Goal: Transaction & Acquisition: Purchase product/service

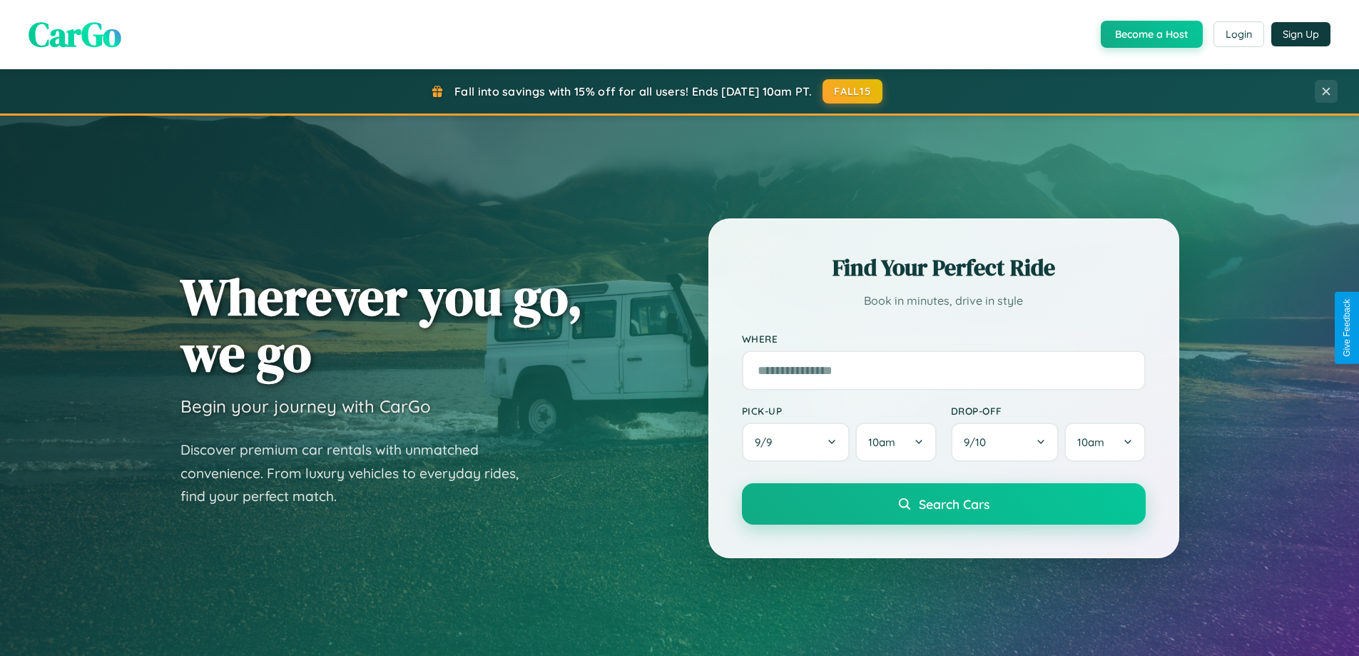
scroll to position [982, 0]
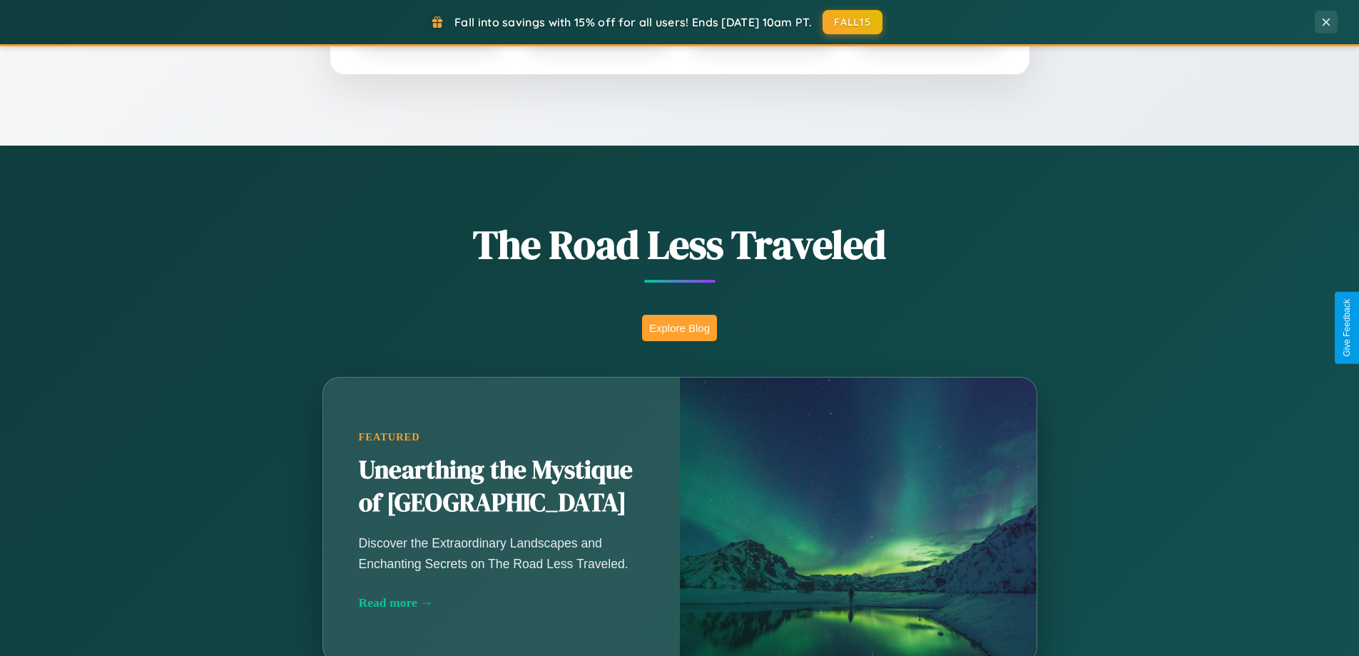
click at [679, 328] on button "Explore Blog" at bounding box center [679, 328] width 75 height 26
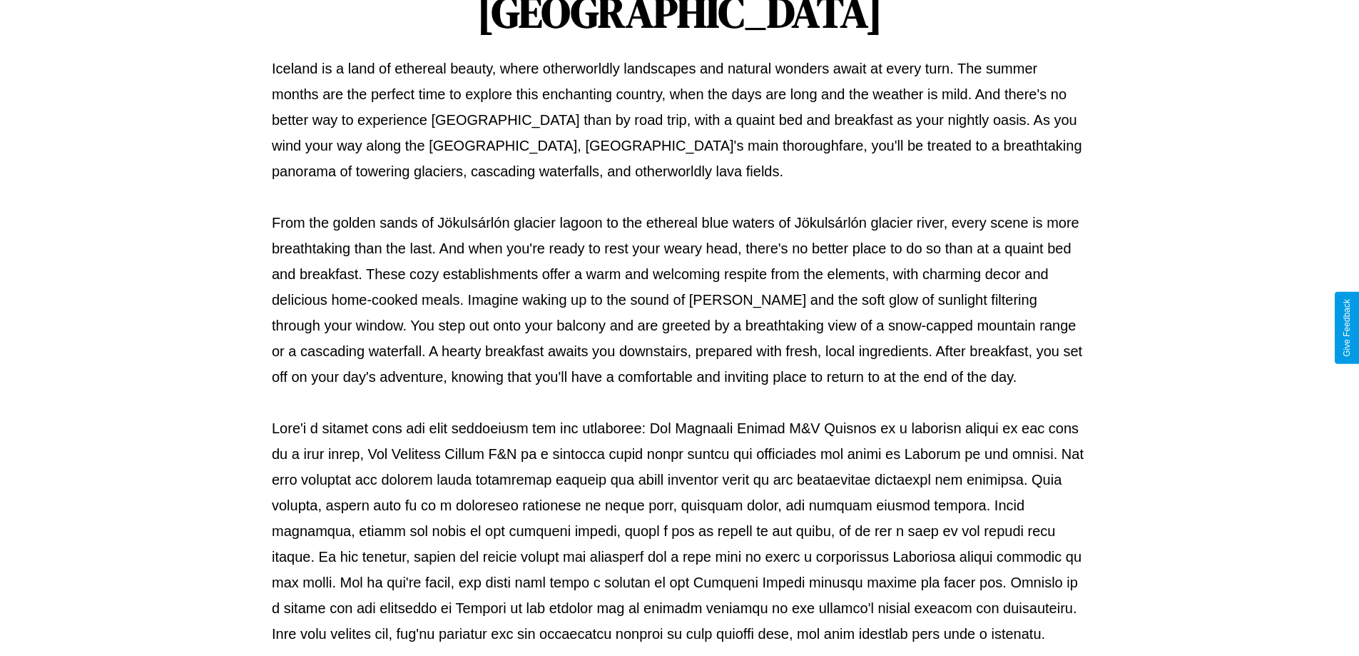
scroll to position [462, 0]
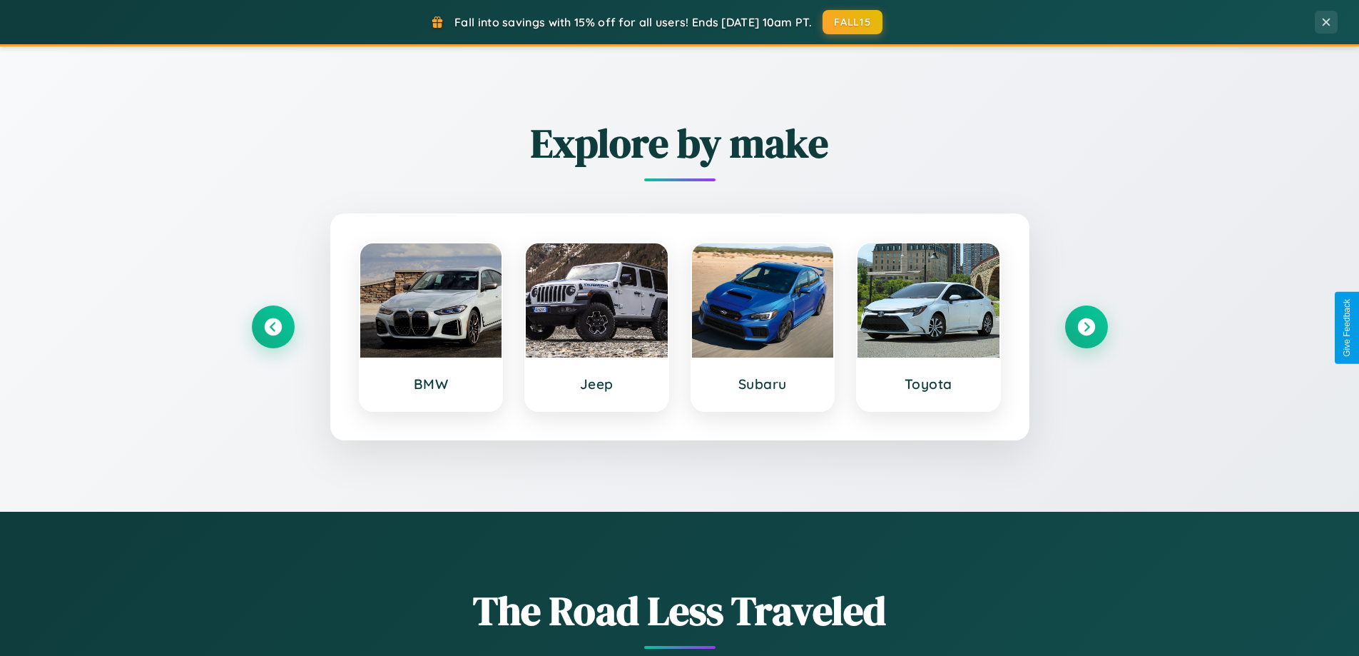
scroll to position [615, 0]
click at [1086, 328] on icon at bounding box center [1086, 327] width 19 height 19
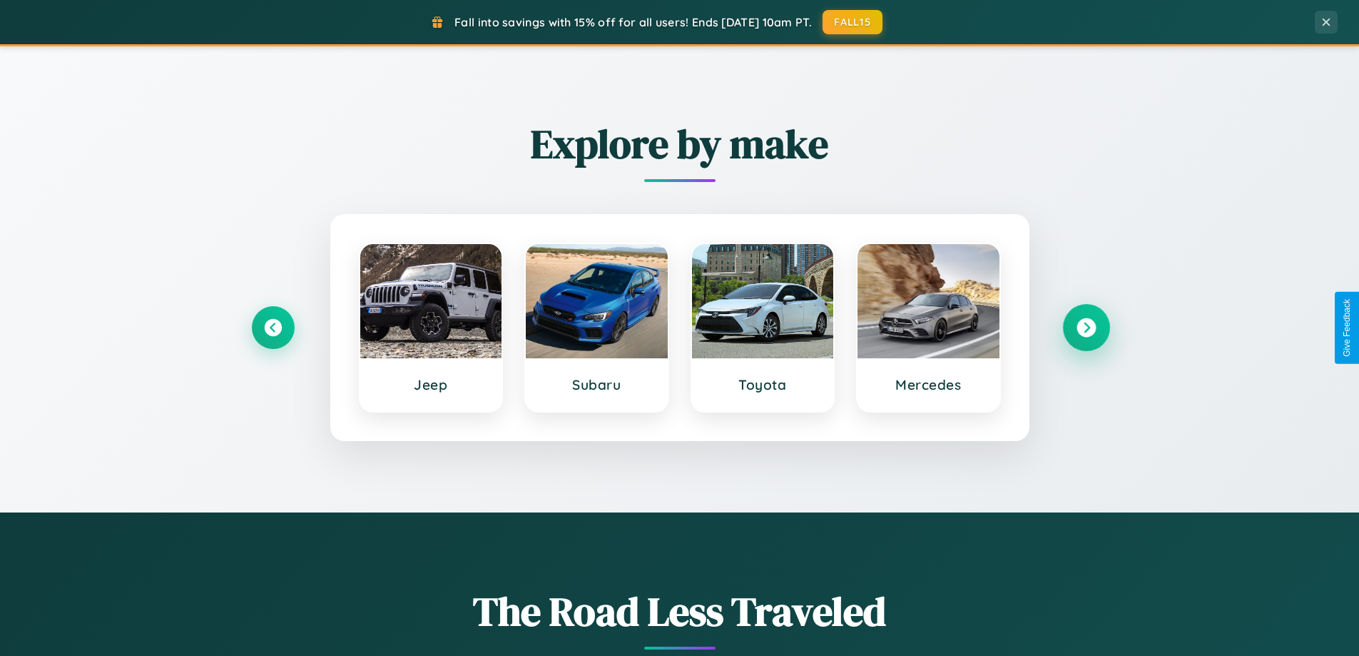
click at [1086, 328] on icon at bounding box center [1086, 327] width 19 height 19
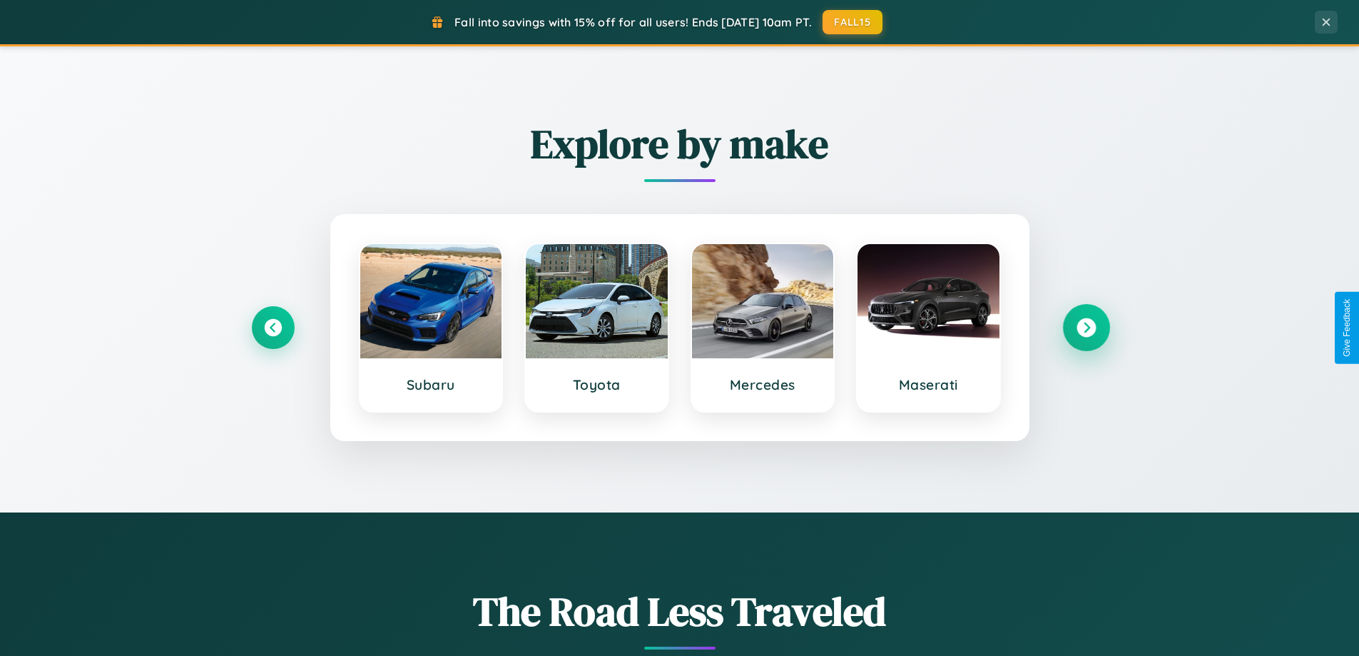
click at [1086, 328] on icon at bounding box center [1086, 327] width 19 height 19
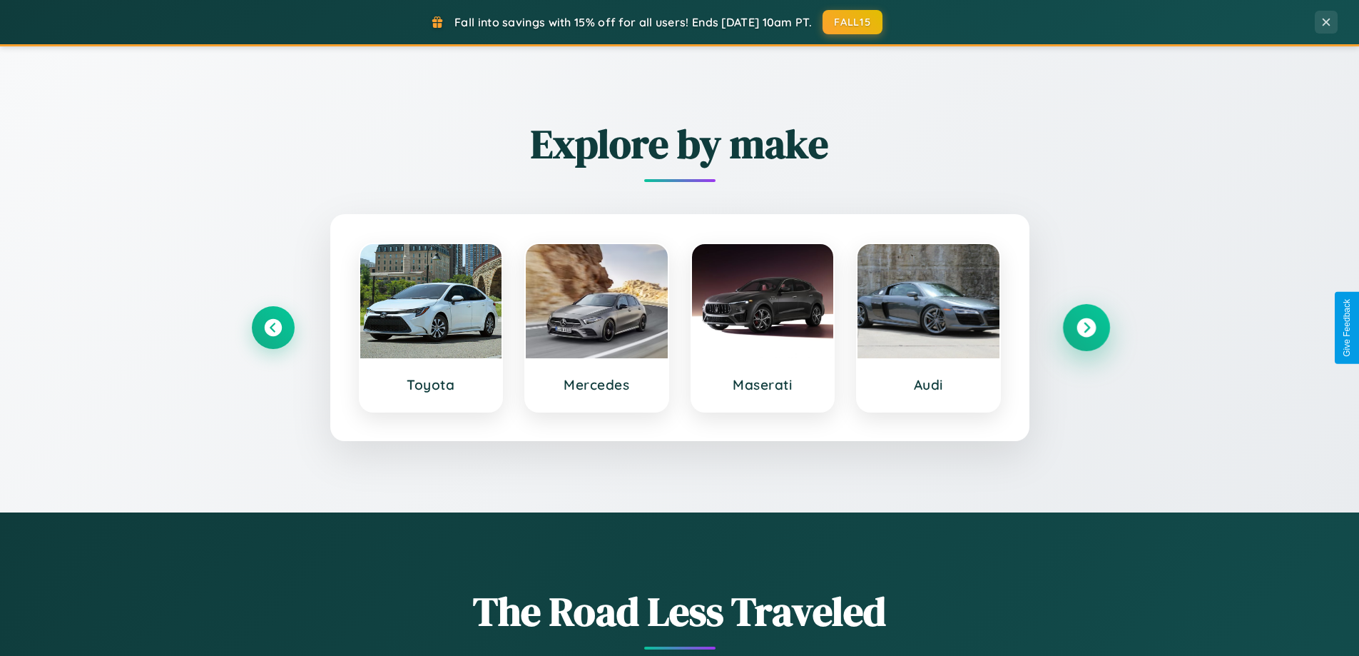
click at [1086, 328] on icon at bounding box center [1086, 327] width 19 height 19
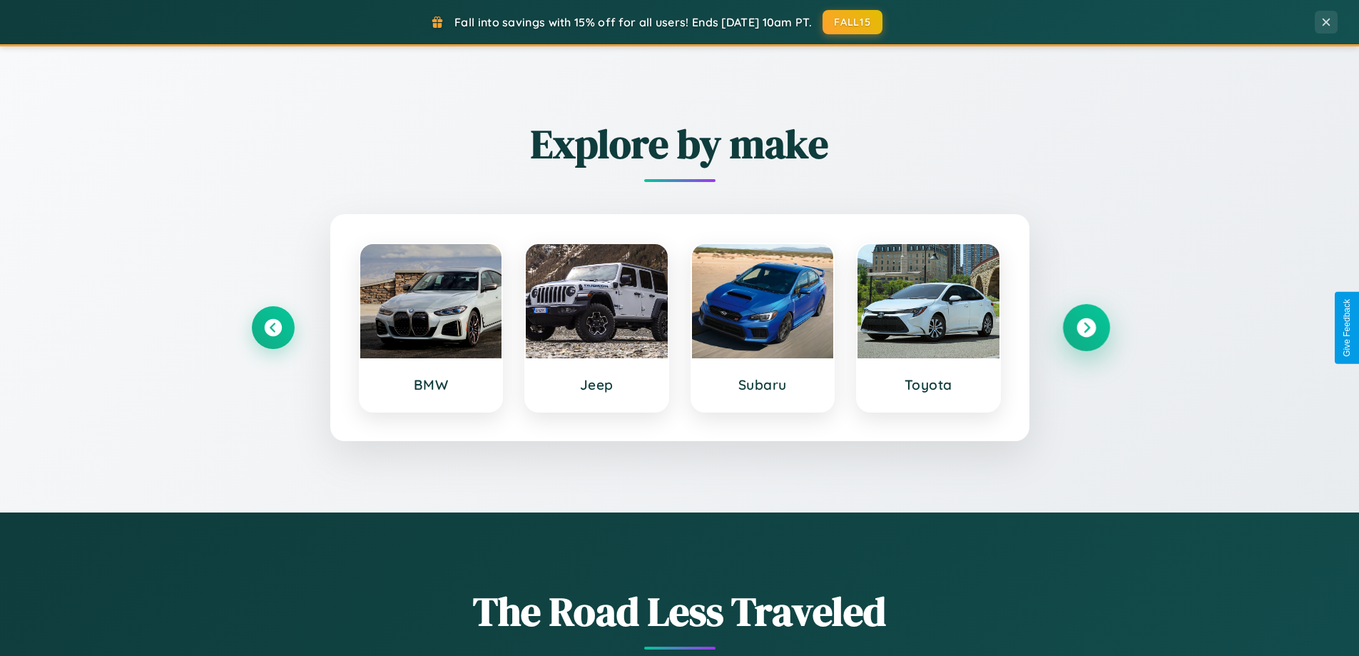
scroll to position [2293, 0]
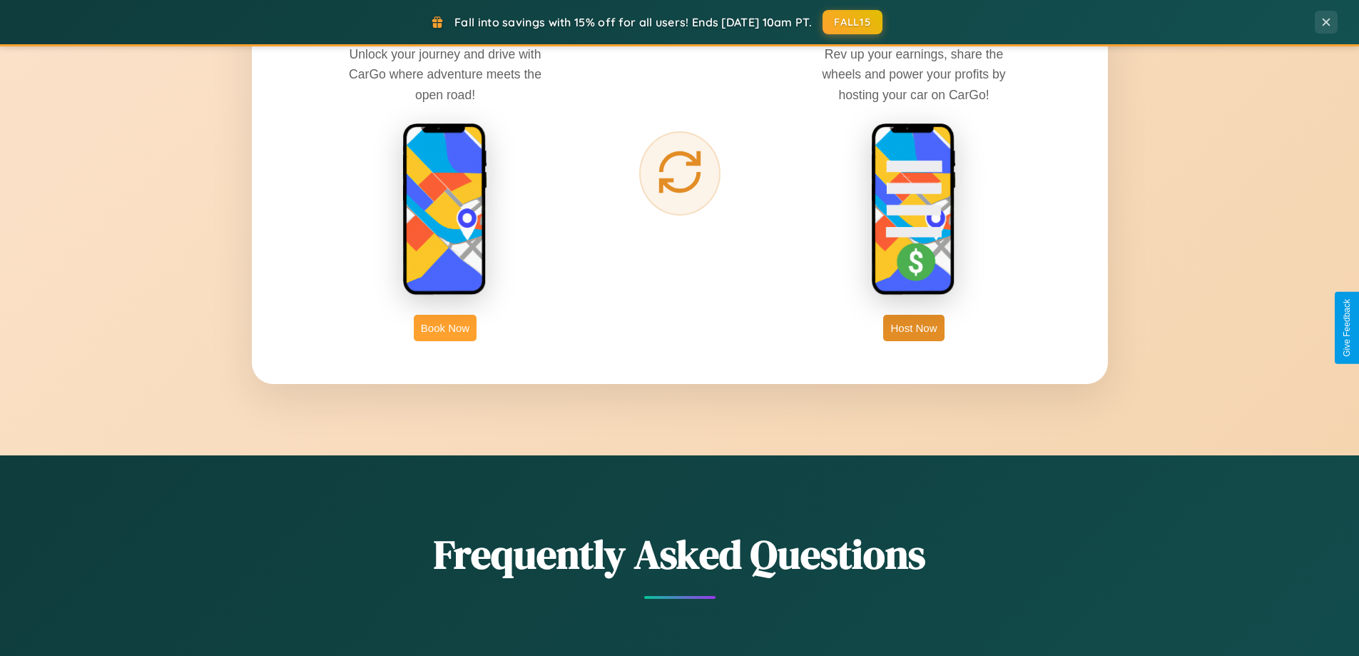
click at [445, 328] on button "Book Now" at bounding box center [445, 328] width 63 height 26
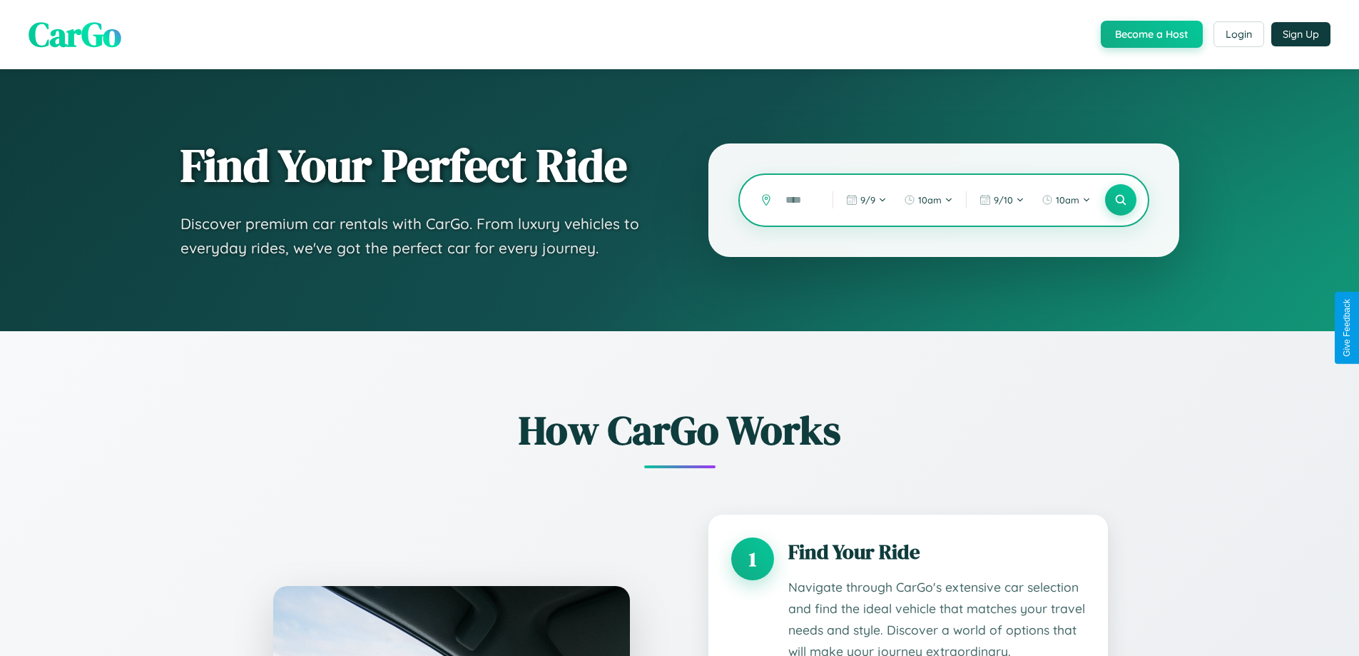
click at [799, 200] on input "text" at bounding box center [799, 200] width 40 height 25
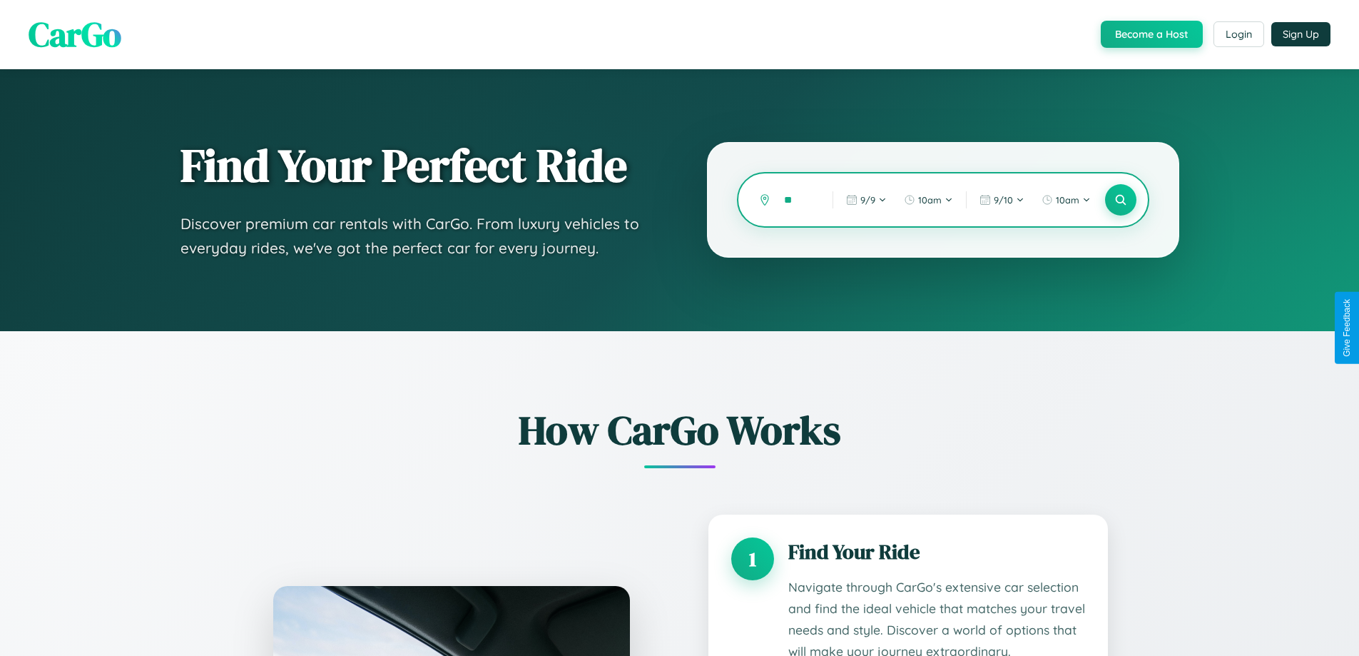
type input "*"
type input "******"
click at [1120, 200] on icon at bounding box center [1121, 200] width 14 height 14
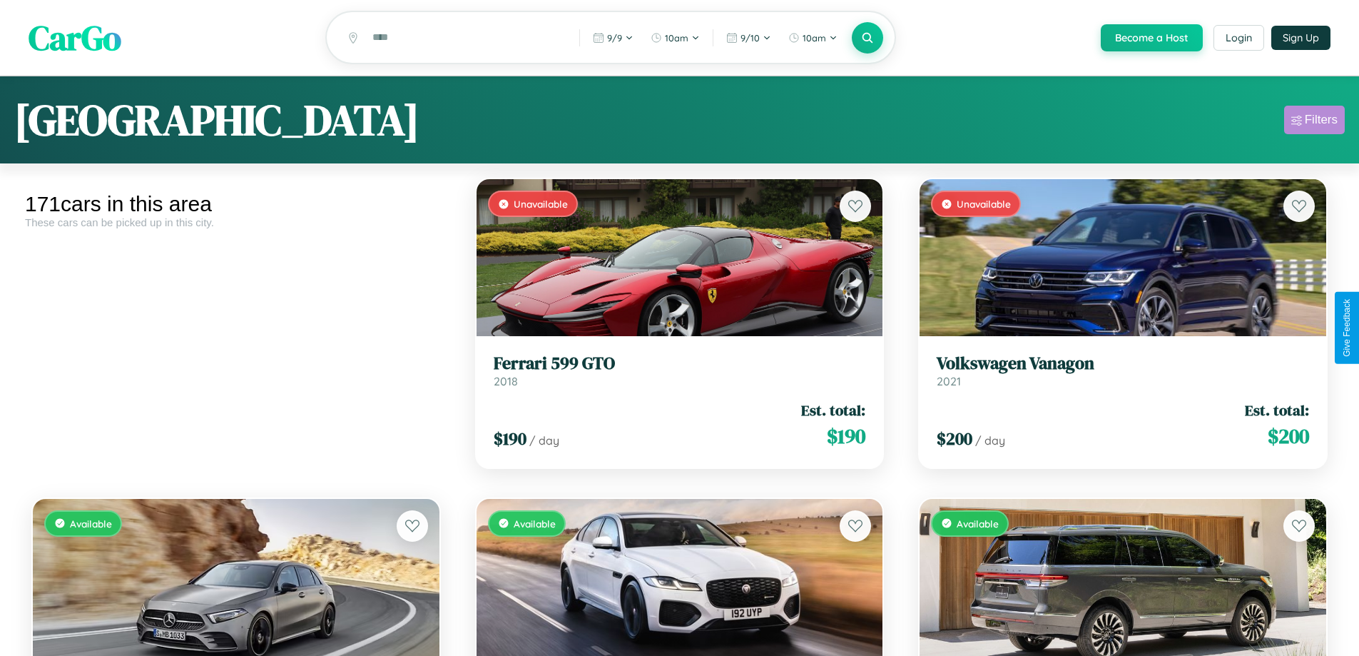
click at [1314, 122] on div "Filters" at bounding box center [1321, 120] width 33 height 14
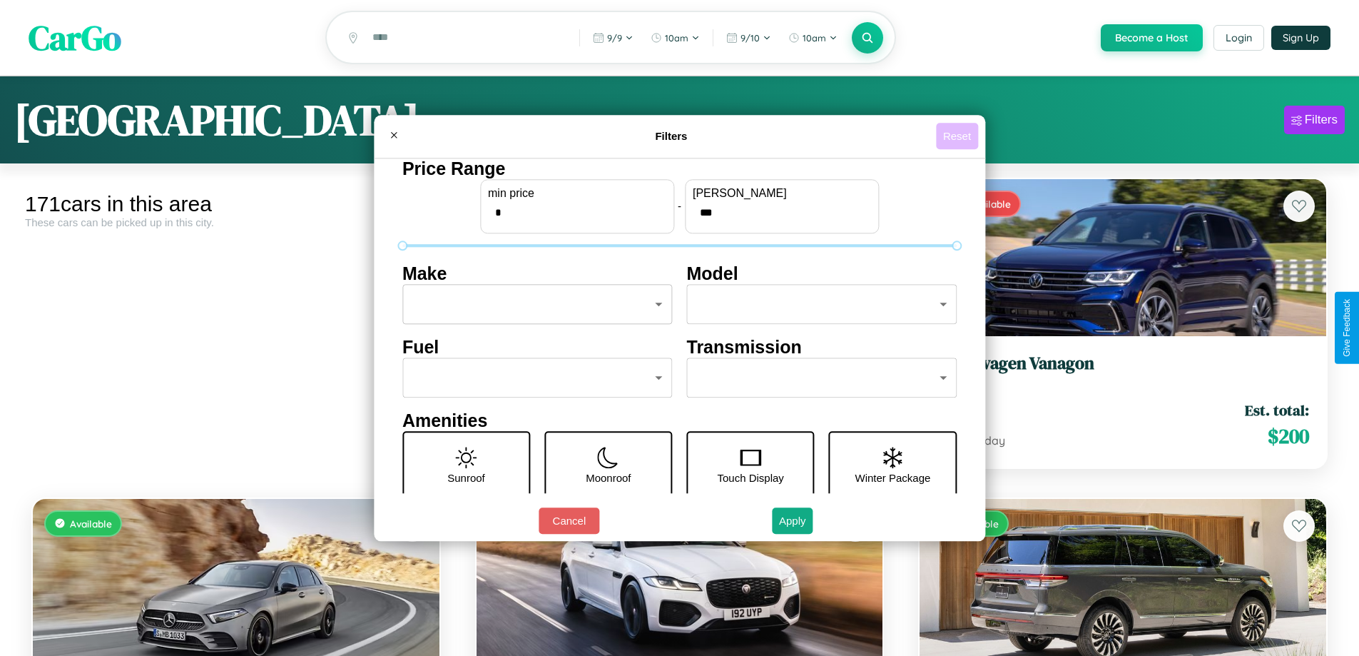
click at [959, 136] on button "Reset" at bounding box center [957, 136] width 42 height 26
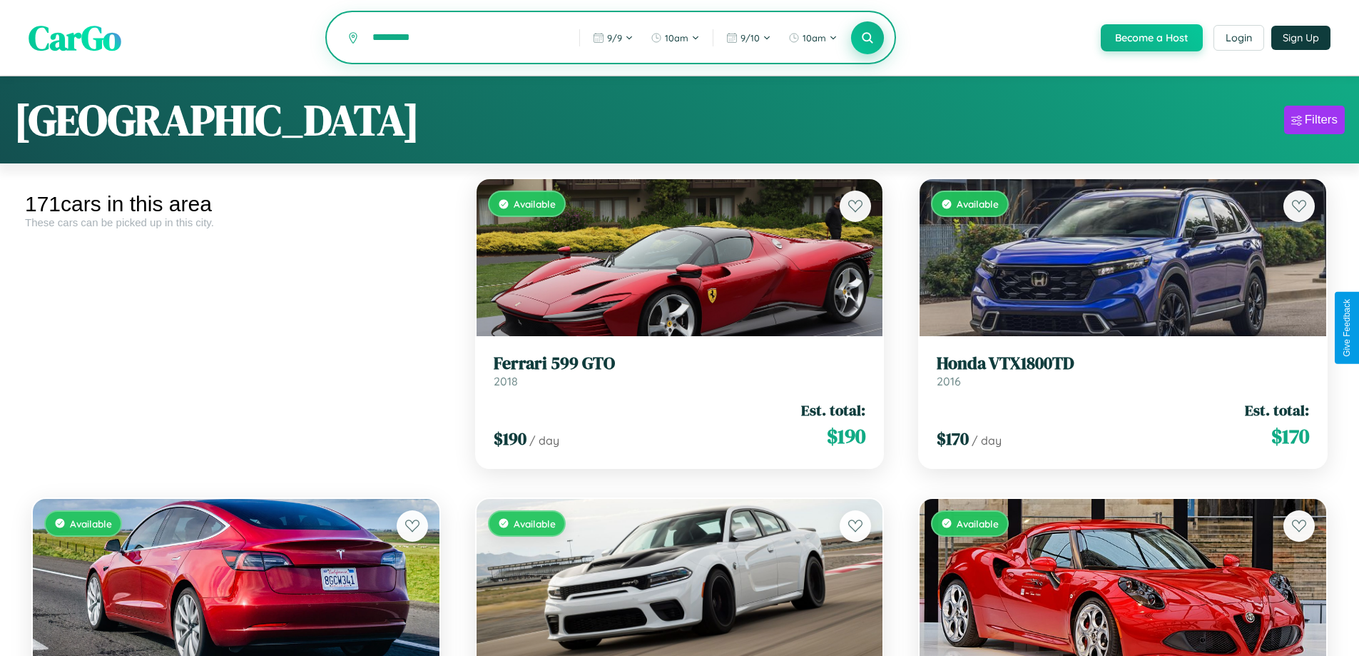
type input "*********"
click at [867, 39] on icon at bounding box center [868, 38] width 14 height 14
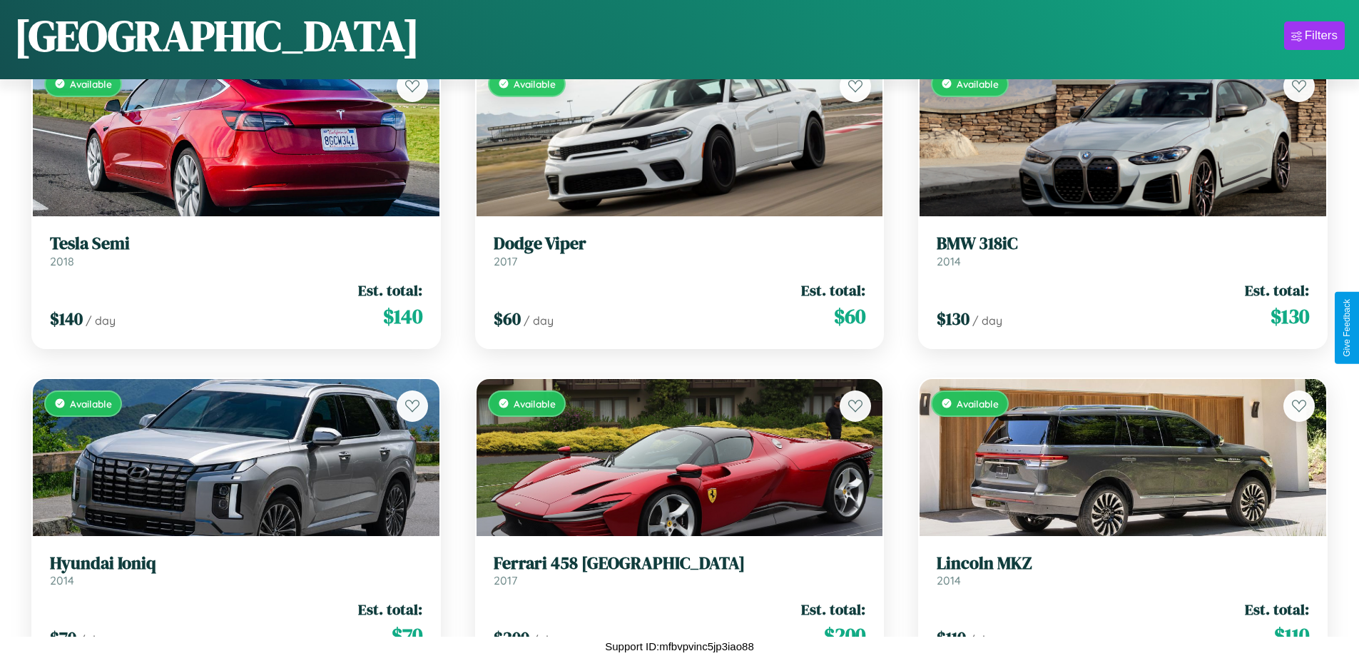
scroll to position [10426, 0]
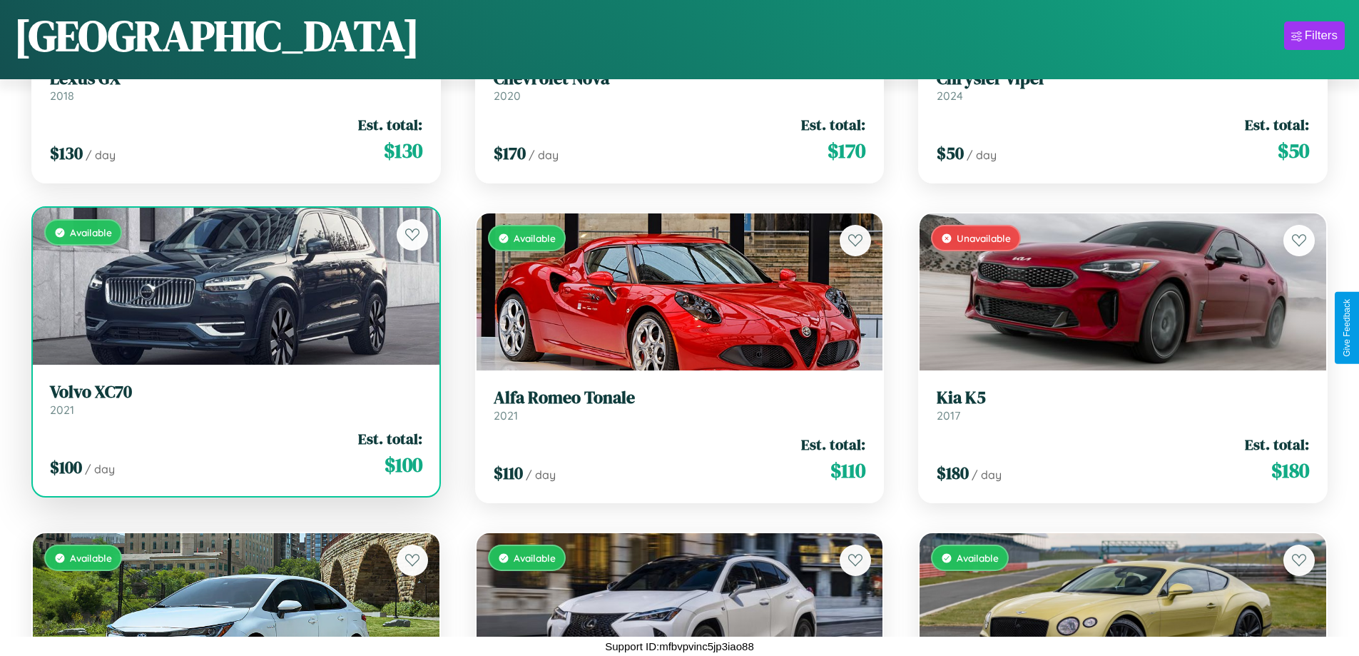
click at [234, 402] on link "Volvo XC70 2021" at bounding box center [236, 399] width 373 height 35
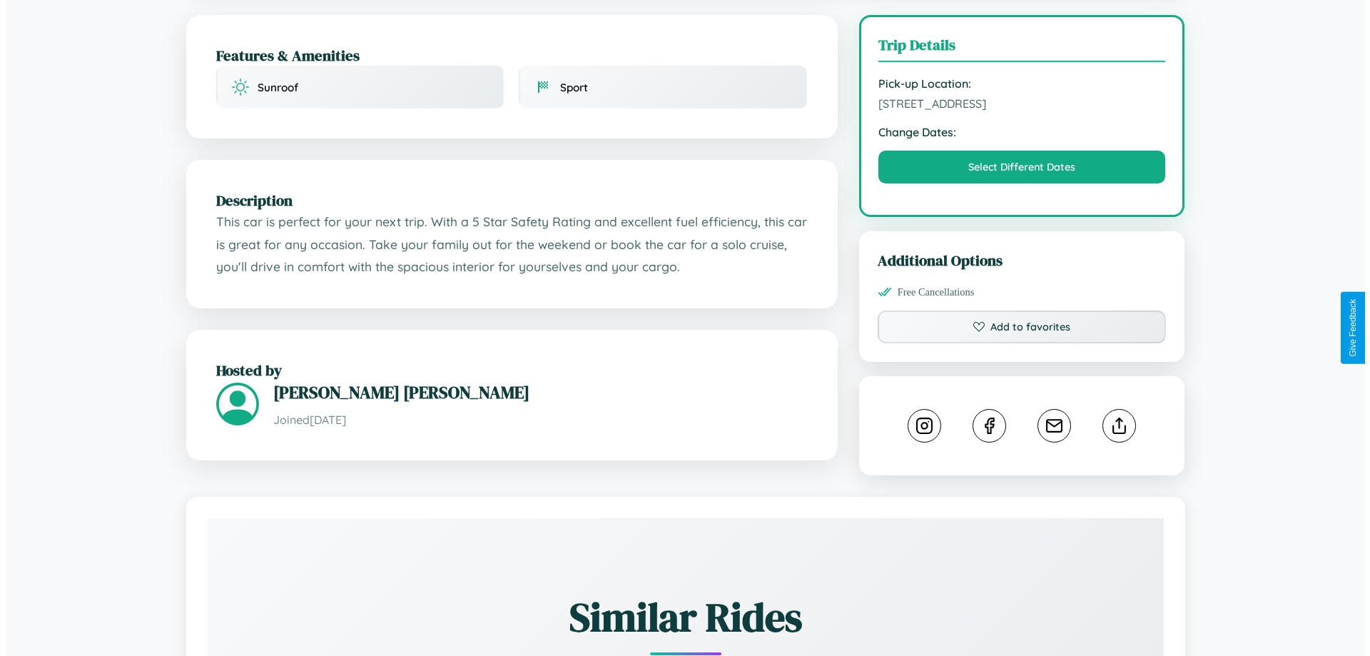
scroll to position [370, 0]
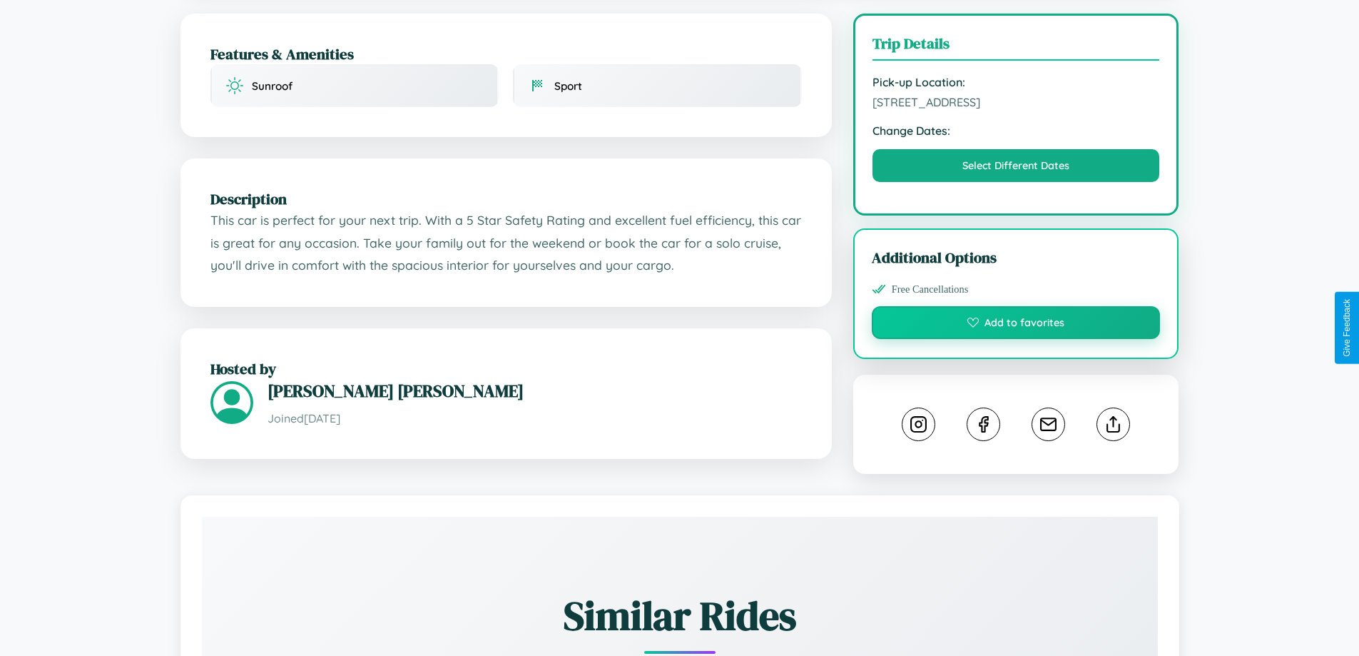
click at [1016, 328] on button "Add to favorites" at bounding box center [1016, 322] width 289 height 33
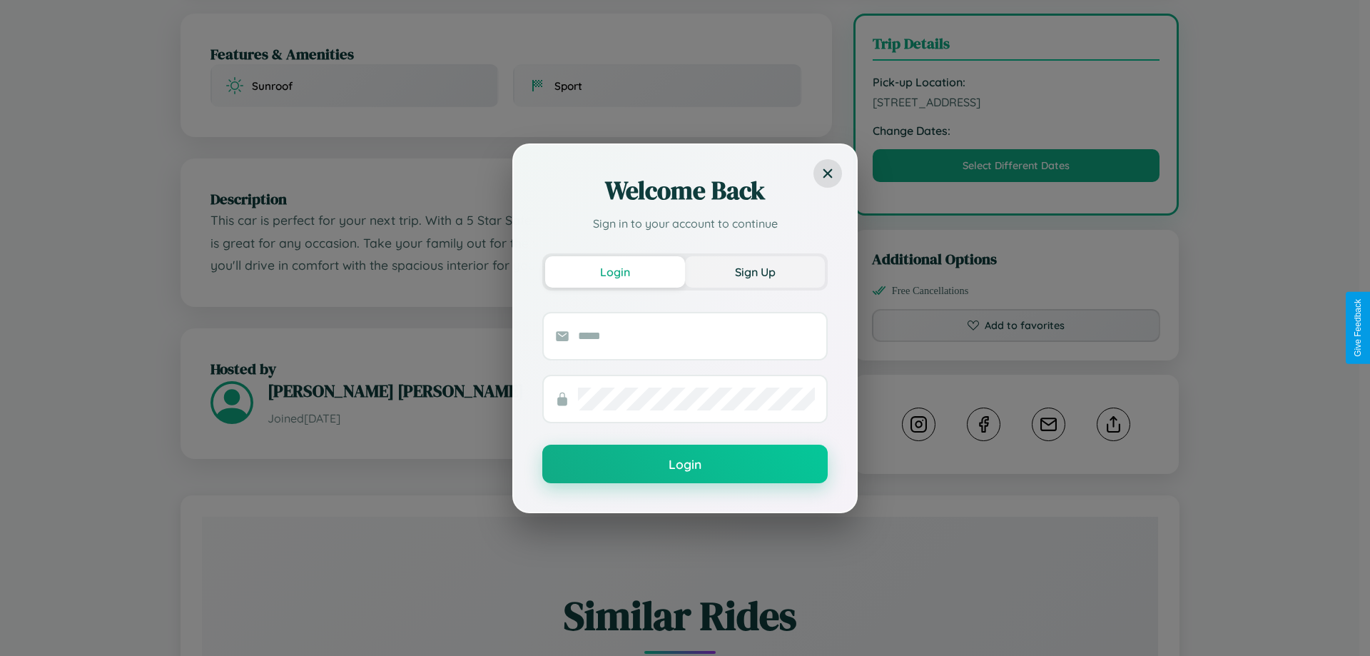
click at [755, 271] on button "Sign Up" at bounding box center [755, 271] width 140 height 31
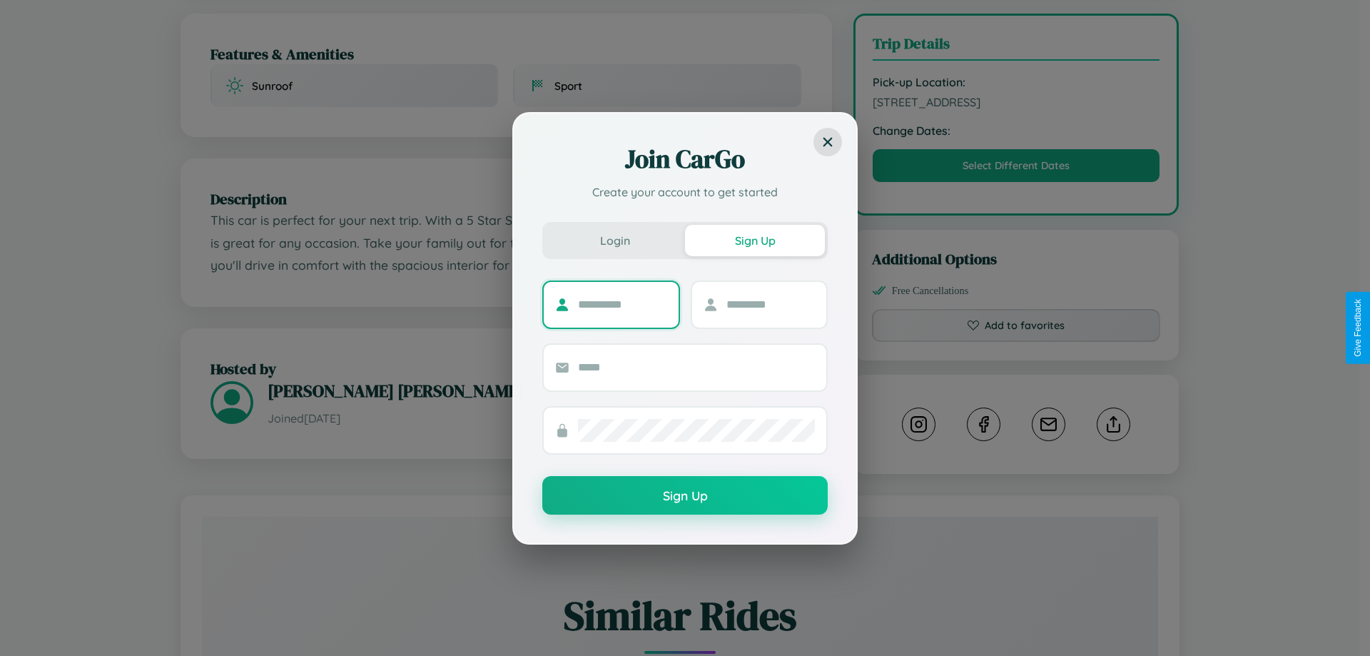
click at [622, 304] on input "text" at bounding box center [622, 304] width 89 height 23
type input "*****"
click at [770, 304] on input "text" at bounding box center [770, 304] width 89 height 23
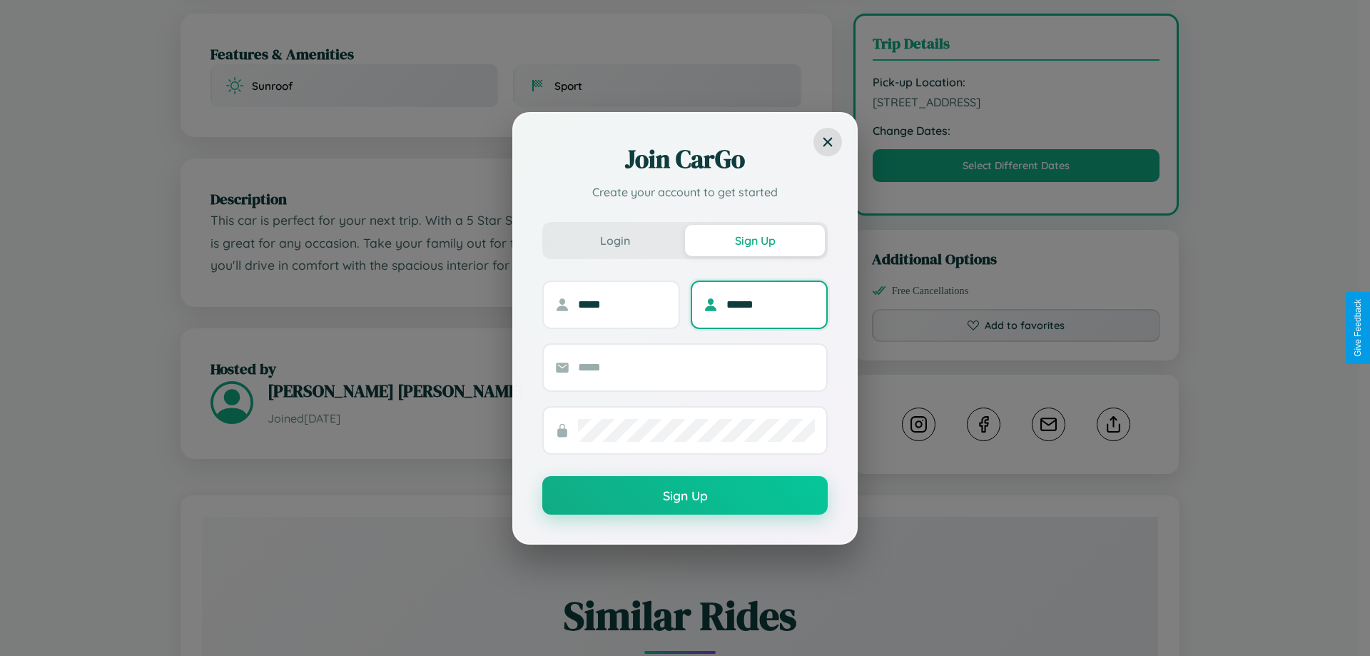
type input "******"
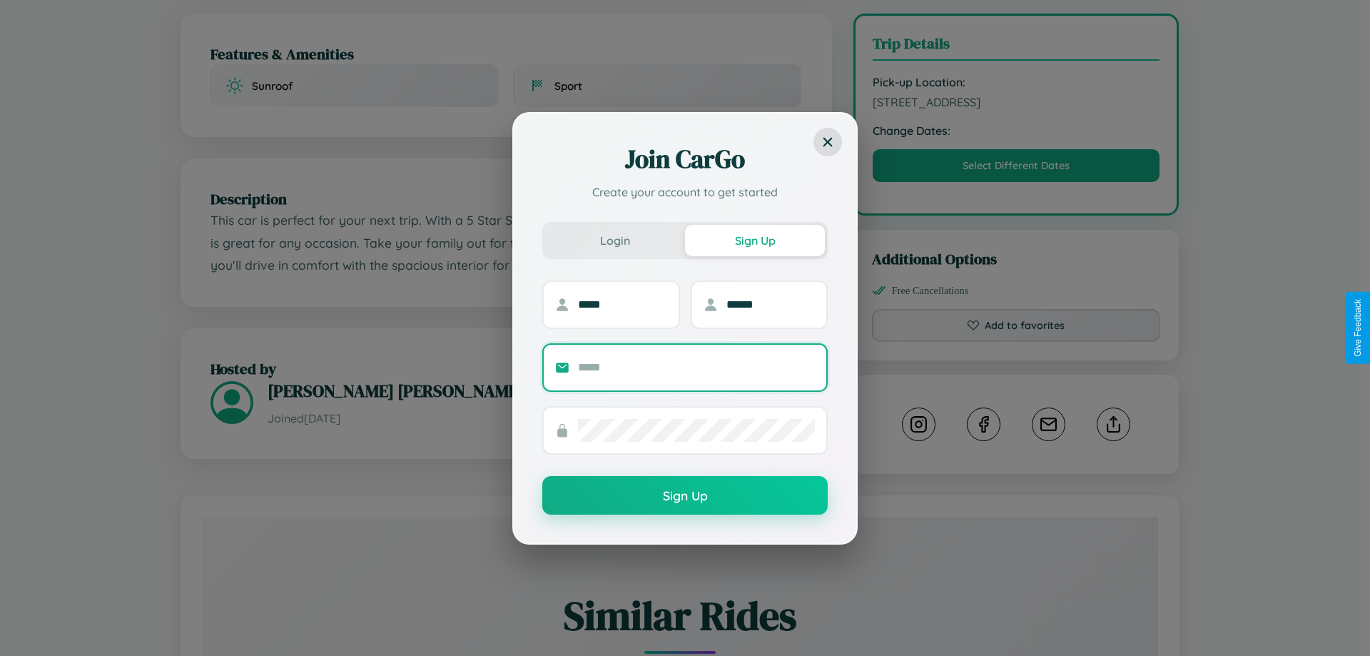
click at [696, 367] on input "text" at bounding box center [696, 367] width 237 height 23
type input "**********"
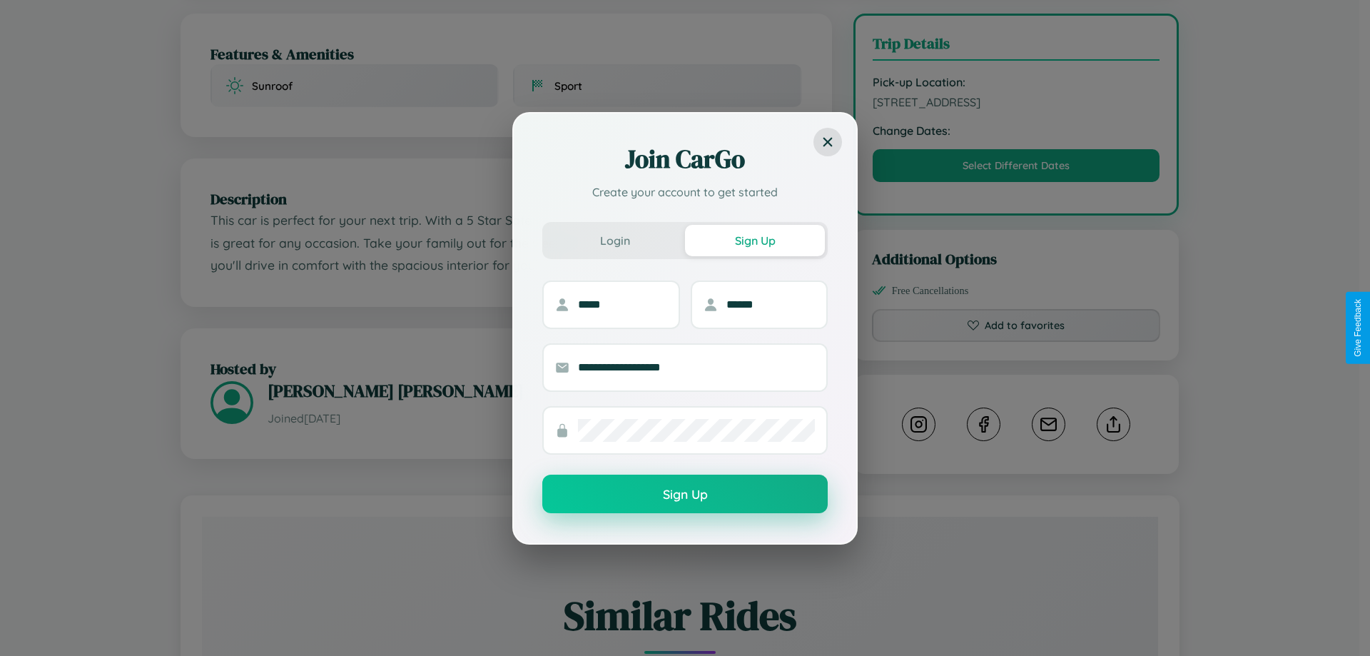
click at [685, 495] on button "Sign Up" at bounding box center [684, 494] width 285 height 39
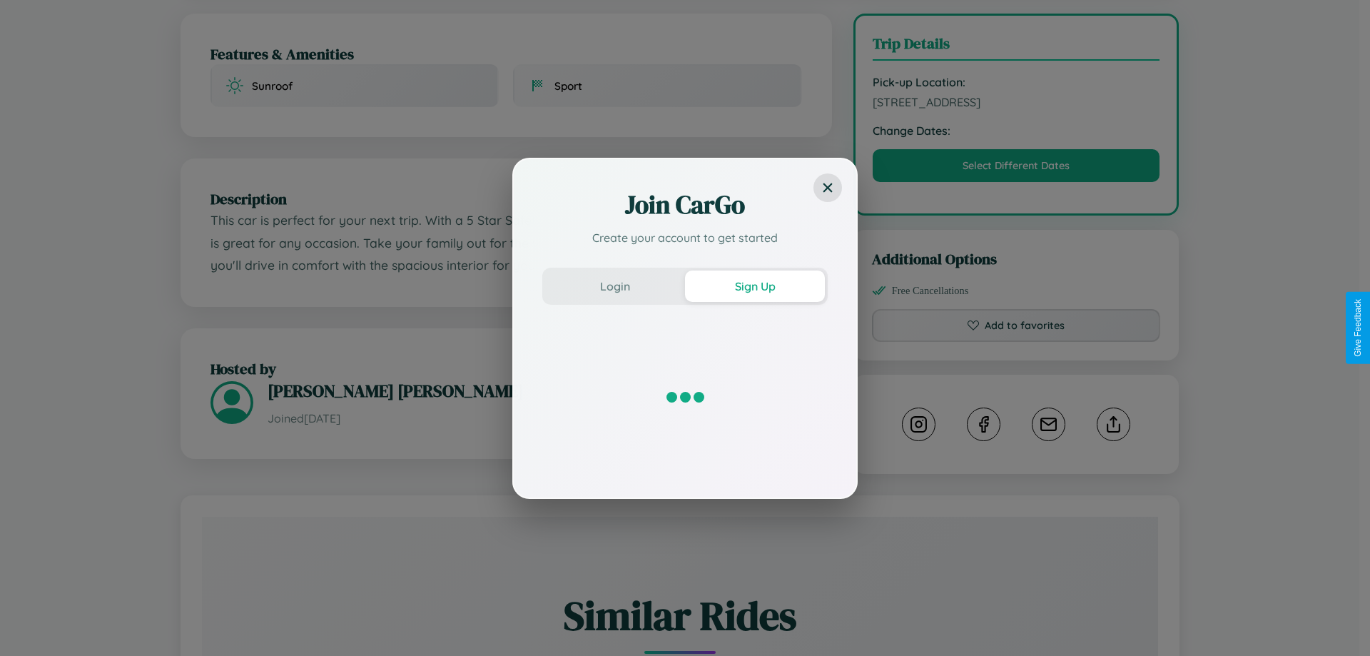
click at [1016, 328] on div "Join CarGo Create your account to get started Login Sign Up" at bounding box center [685, 328] width 1370 height 656
